Goal: Information Seeking & Learning: Check status

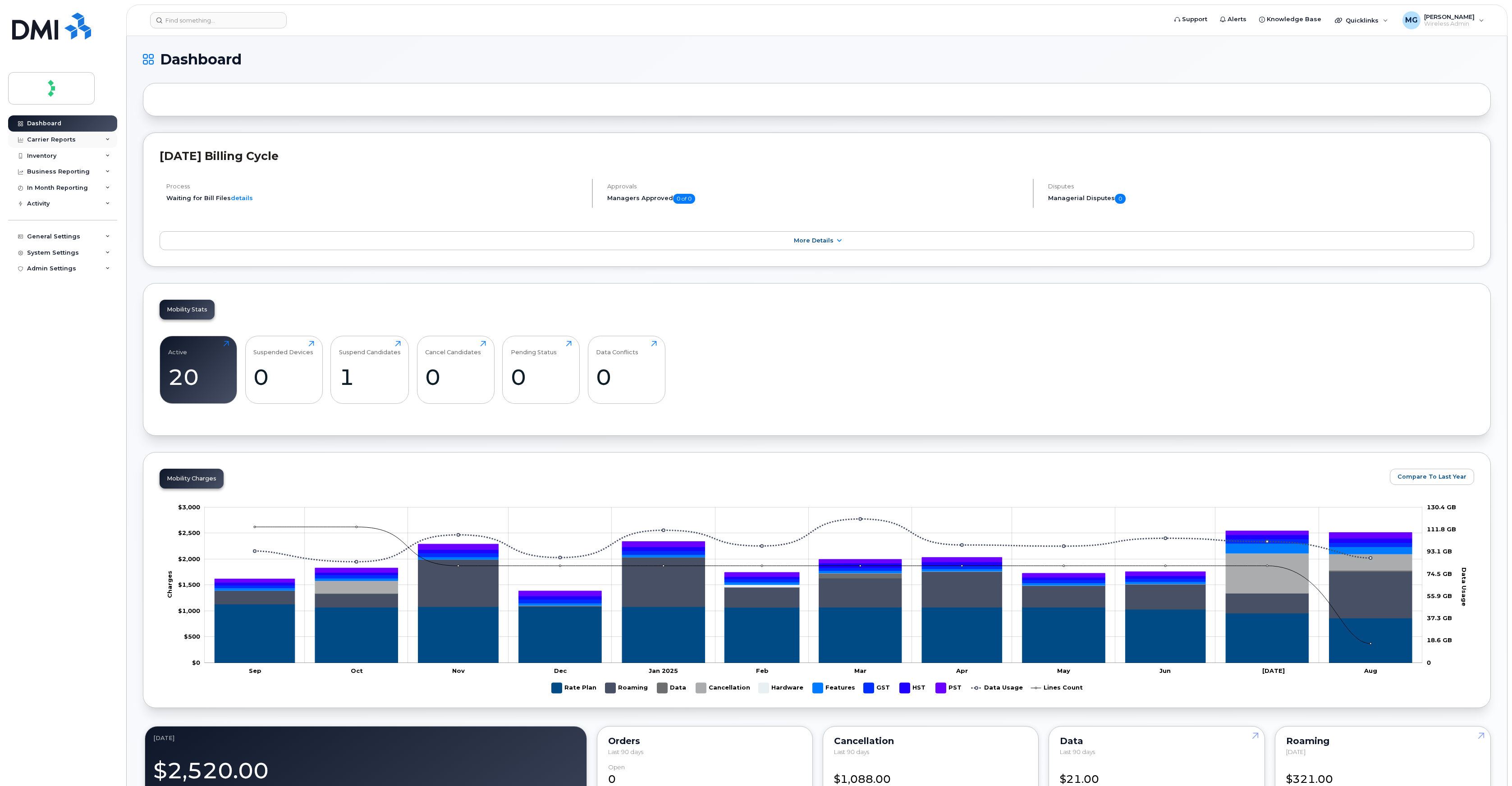
click at [85, 142] on div "Carrier Reports" at bounding box center [63, 140] width 109 height 16
click at [75, 274] on div "Roaming Reports" at bounding box center [59, 277] width 55 height 8
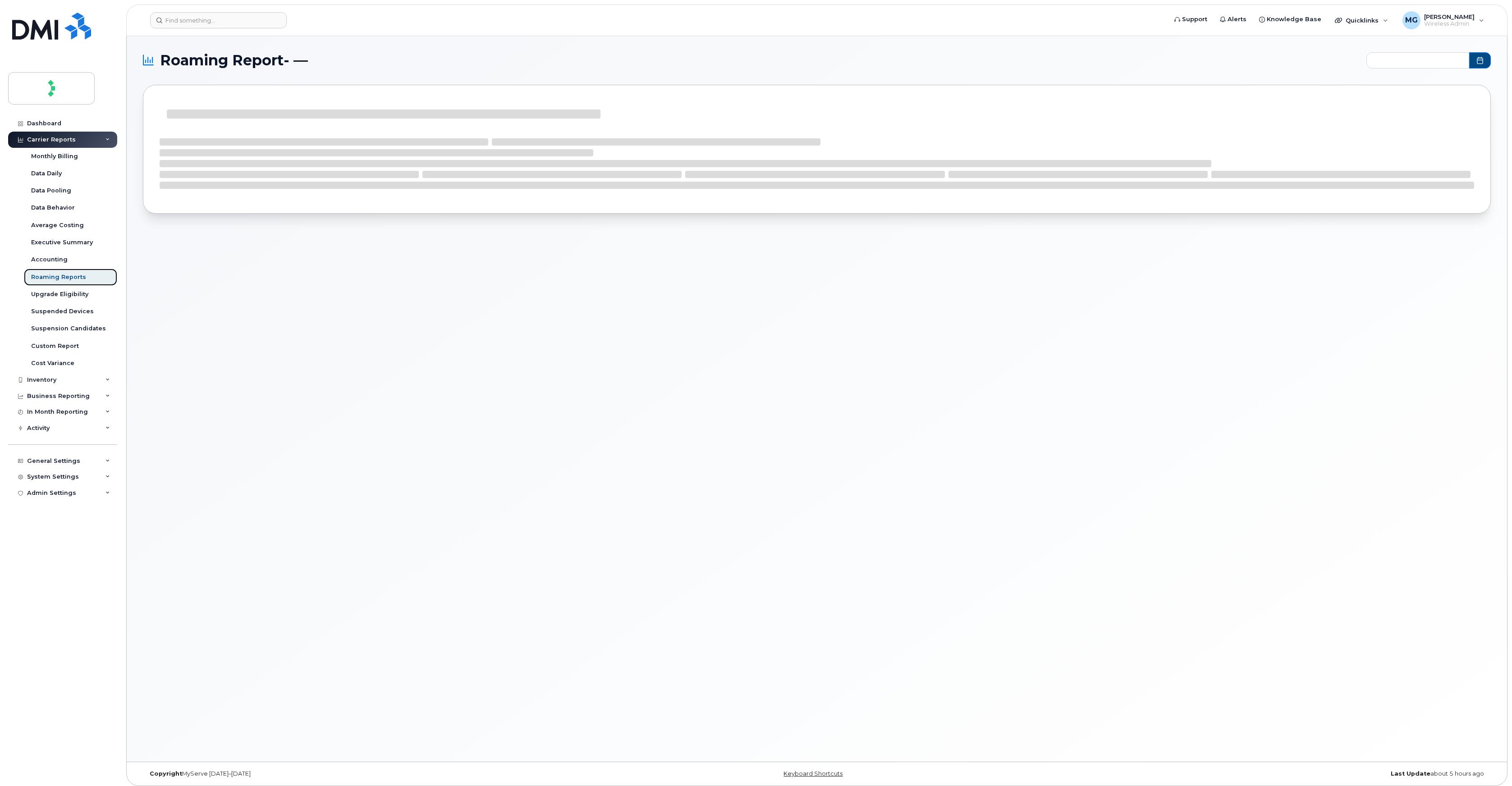
type input "2024-10 - 2025-08"
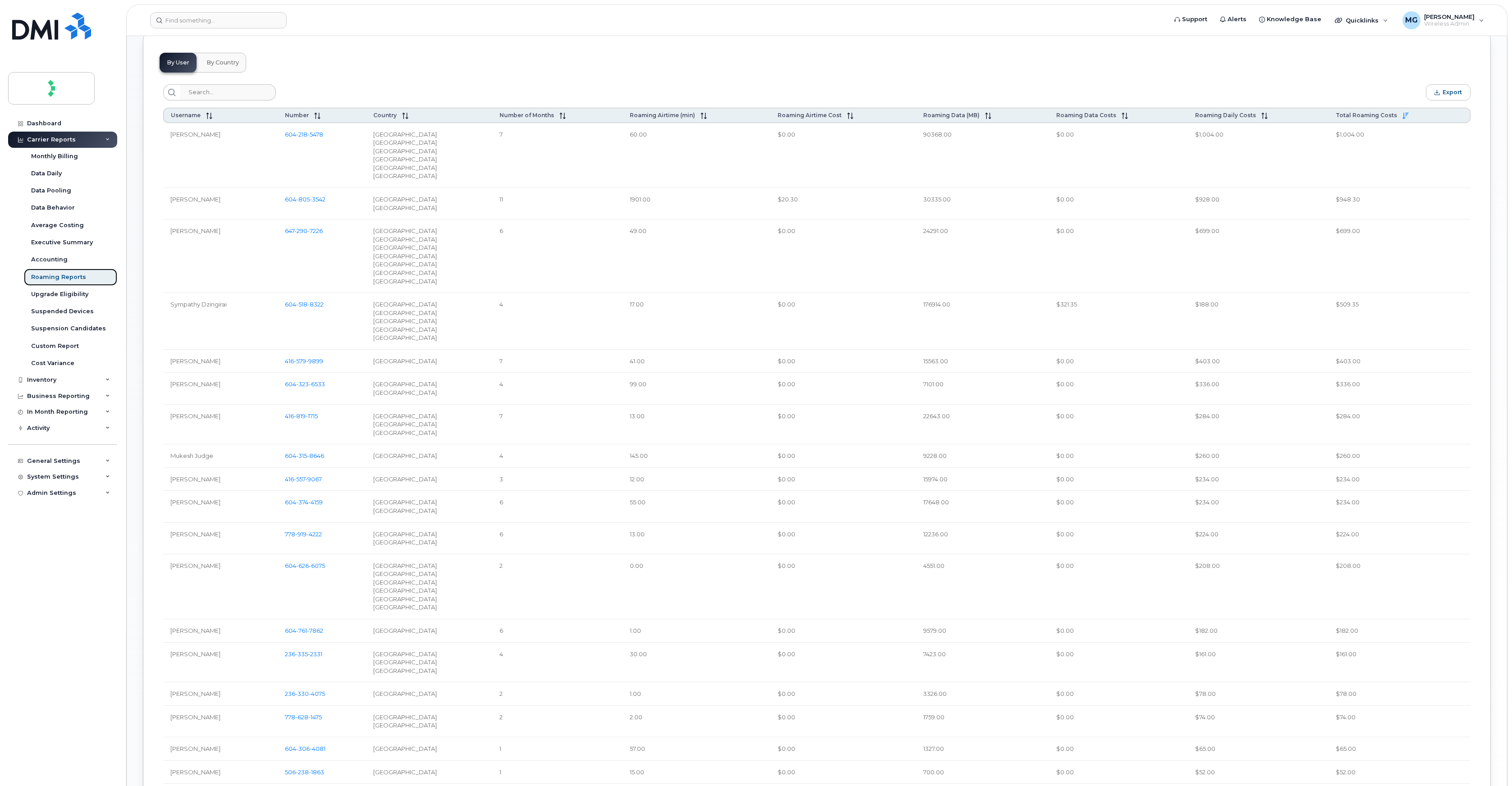
scroll to position [393, 0]
click at [944, 716] on td "1759.00" at bounding box center [983, 718] width 133 height 32
click at [301, 712] on span "628" at bounding box center [302, 714] width 13 height 7
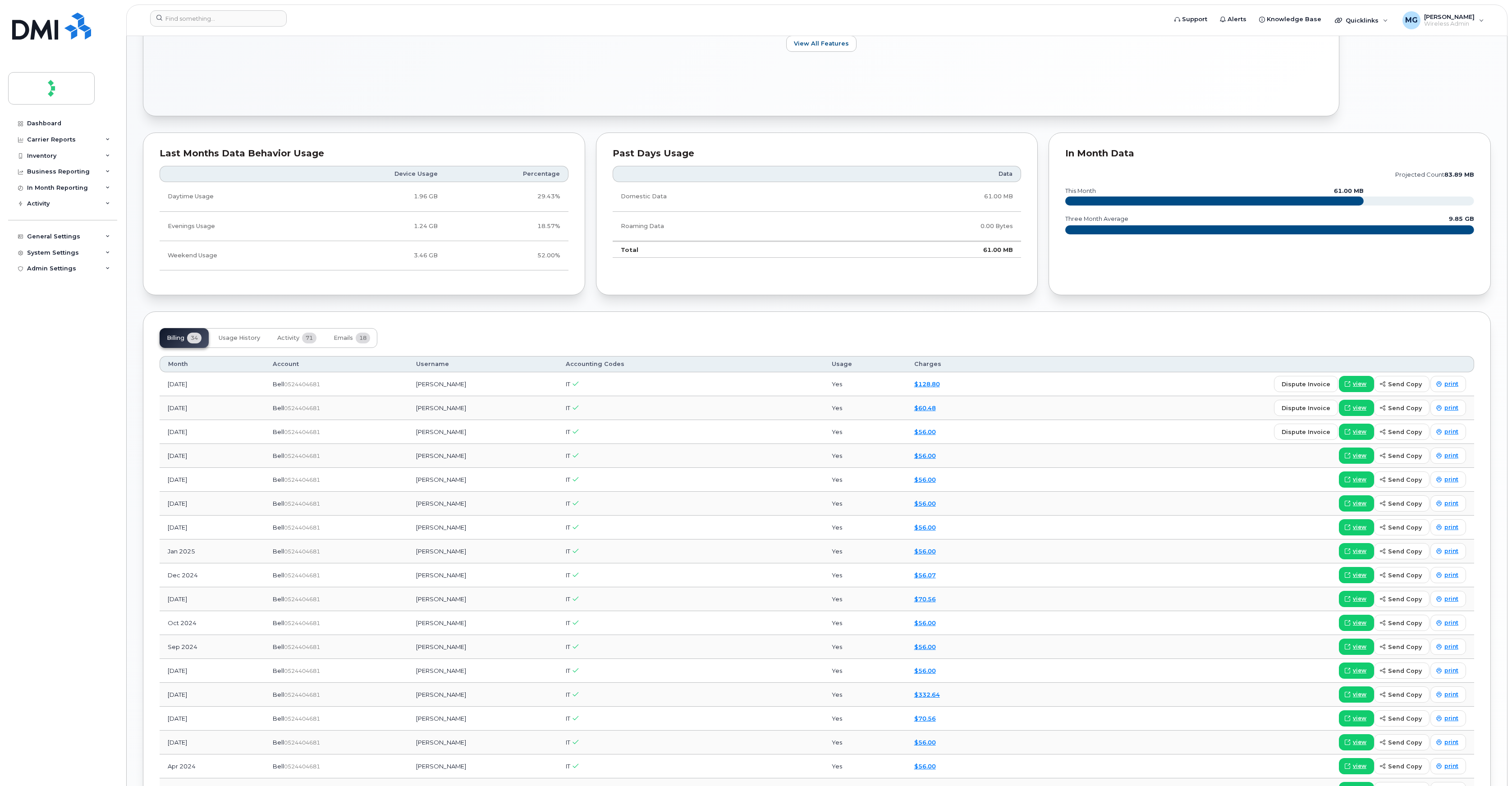
scroll to position [248, 0]
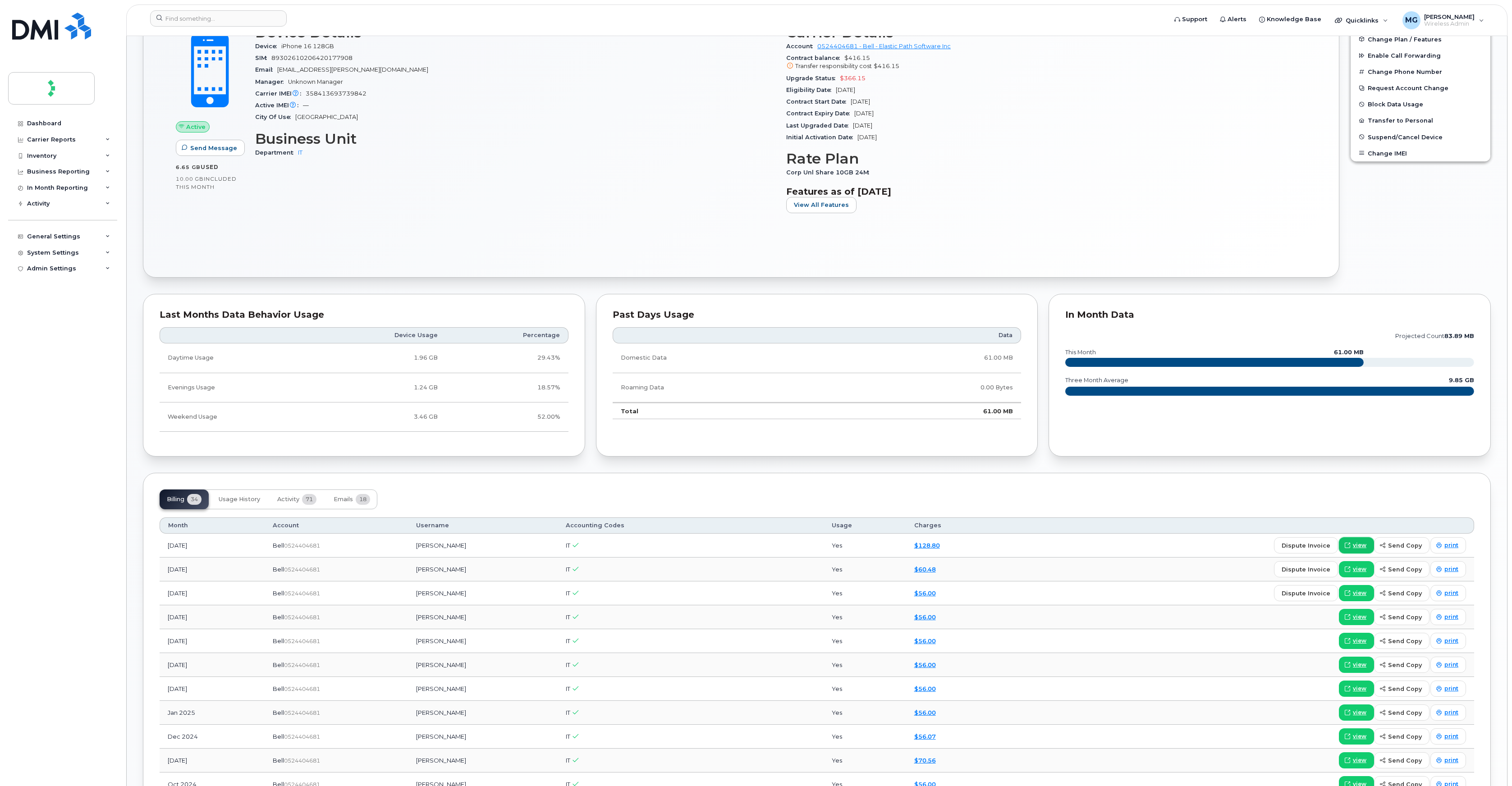
click at [1355, 539] on link "view" at bounding box center [1356, 546] width 35 height 16
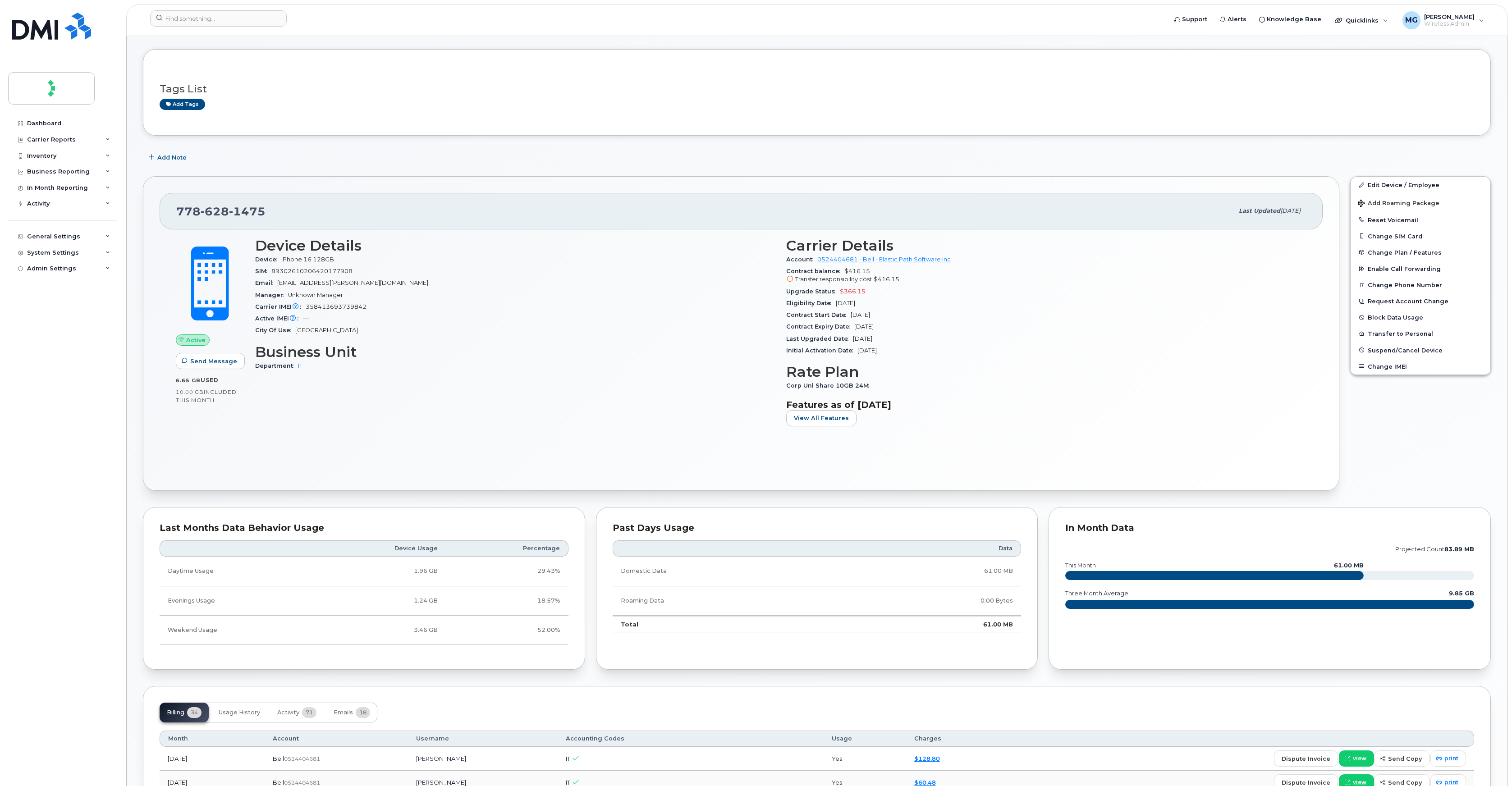
scroll to position [0, 0]
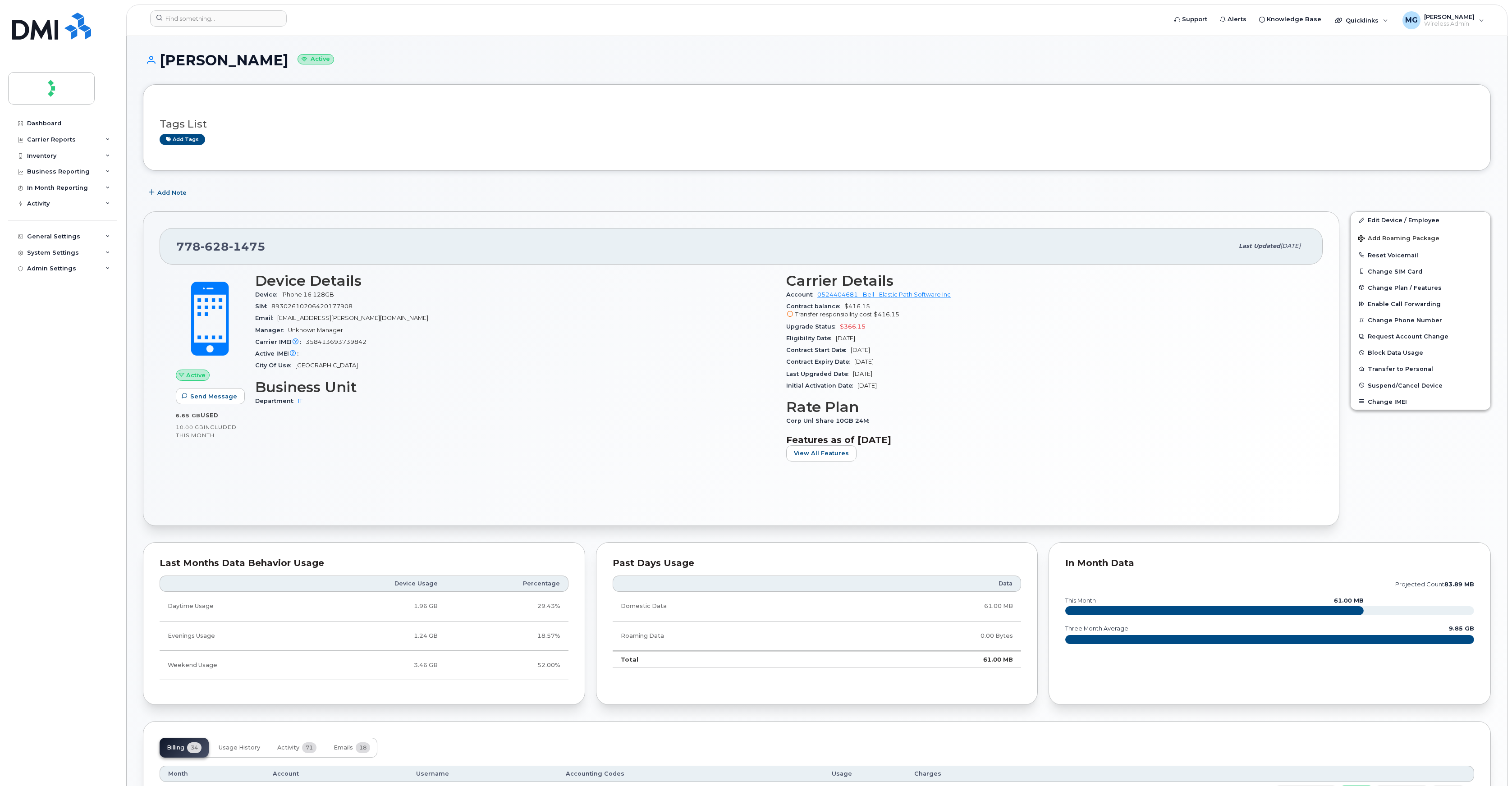
click at [333, 342] on span "358413693739842" at bounding box center [336, 342] width 61 height 7
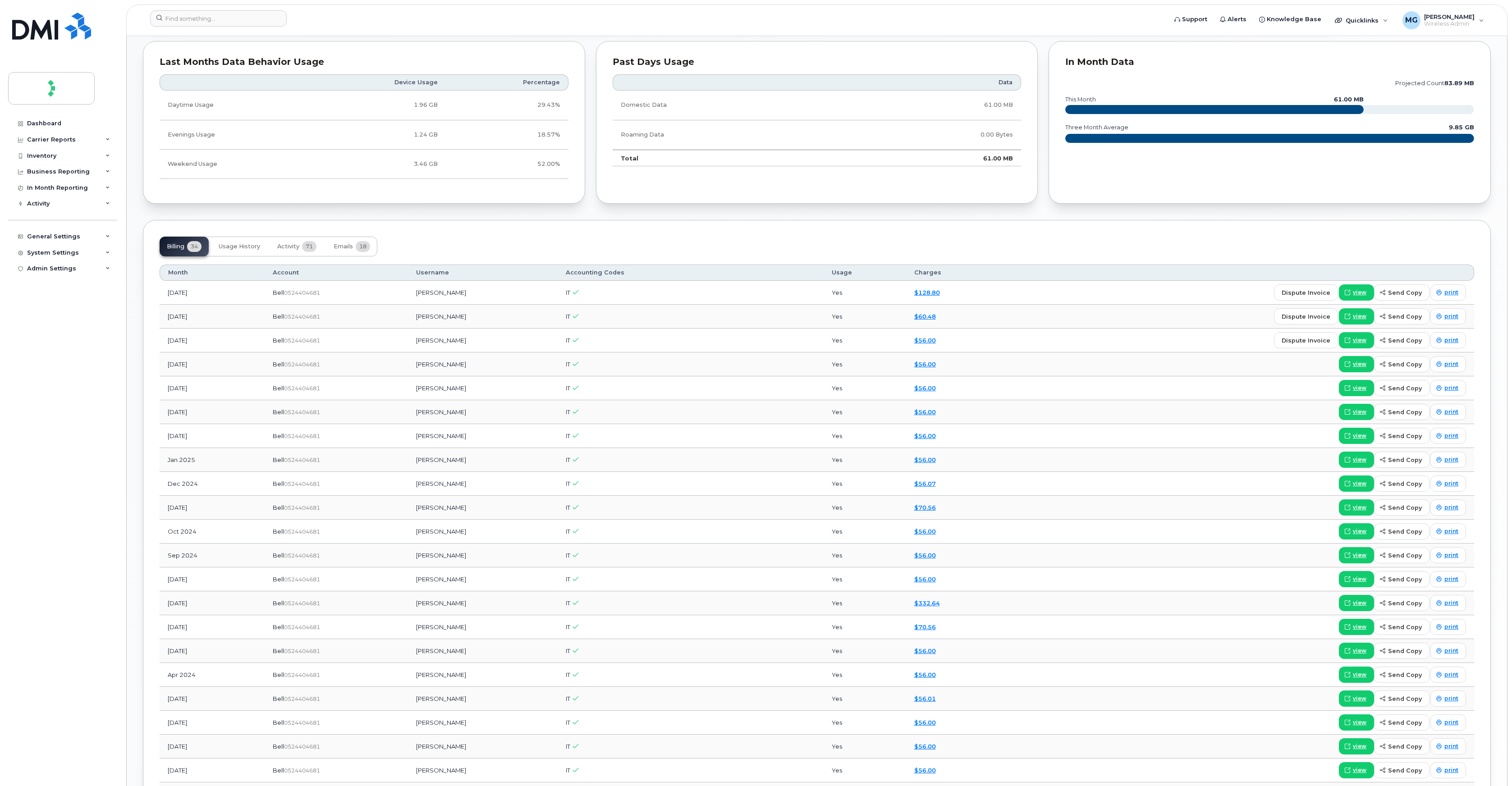
scroll to position [651, 0]
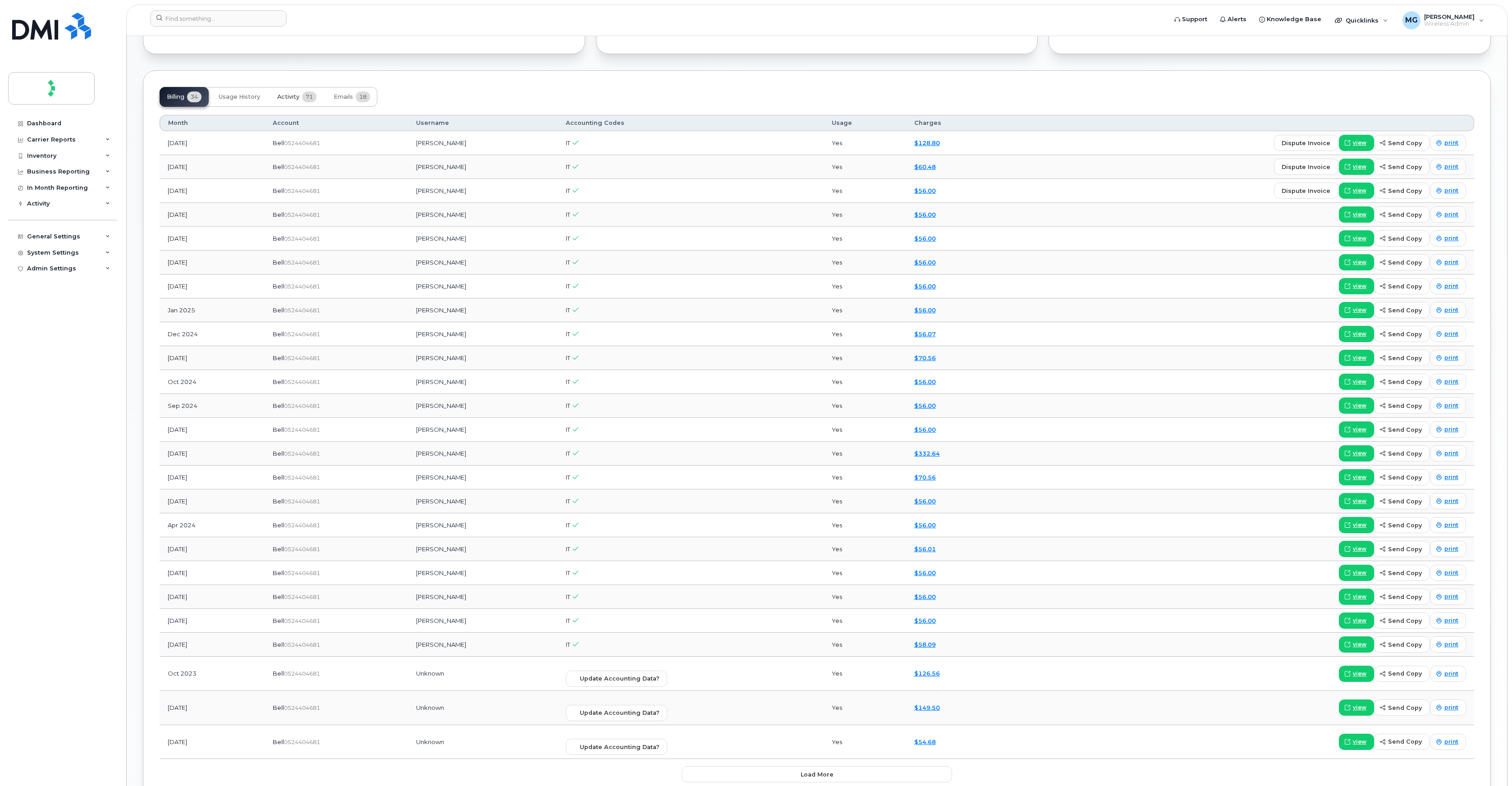
click at [293, 103] on button "Activity 71" at bounding box center [296, 97] width 53 height 20
